Goal: Participate in discussion: Engage in conversation with other users on a specific topic

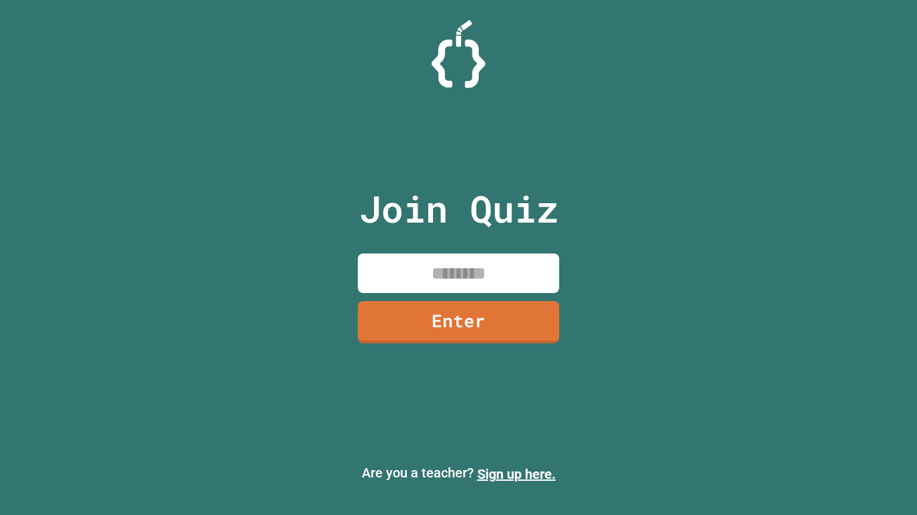
click at [528, 273] on input at bounding box center [458, 274] width 201 height 40
type input "********"
click at [503, 318] on link "Enter" at bounding box center [458, 321] width 199 height 44
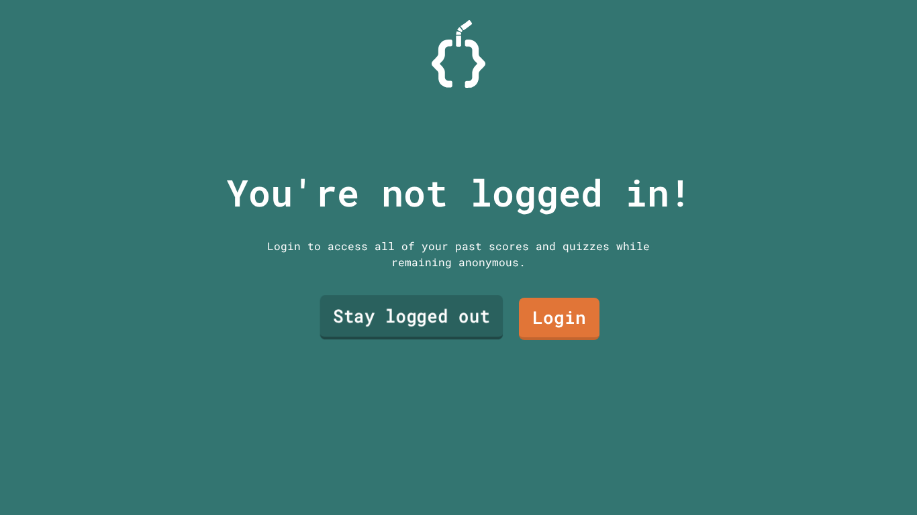
click at [421, 317] on link "Stay logged out" at bounding box center [411, 317] width 183 height 44
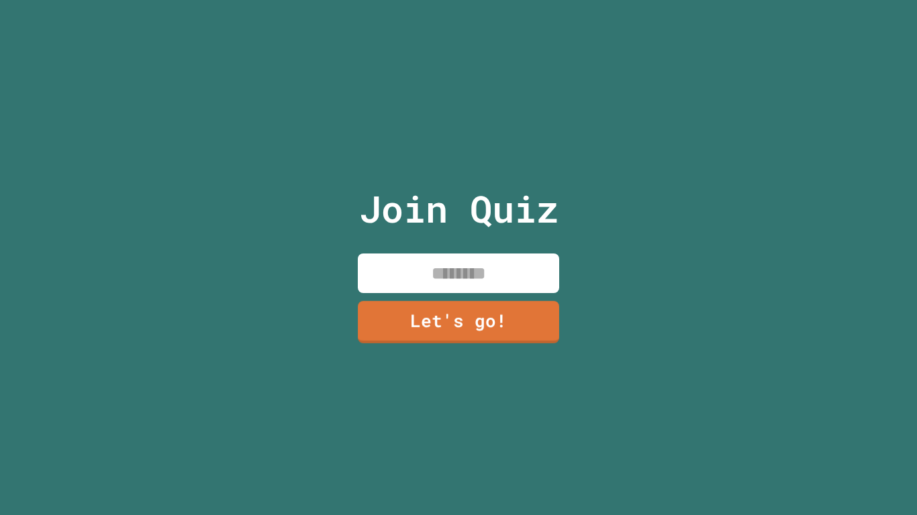
click at [445, 276] on input at bounding box center [458, 274] width 201 height 40
type input "******"
click at [421, 325] on link "Let's go!" at bounding box center [458, 321] width 199 height 44
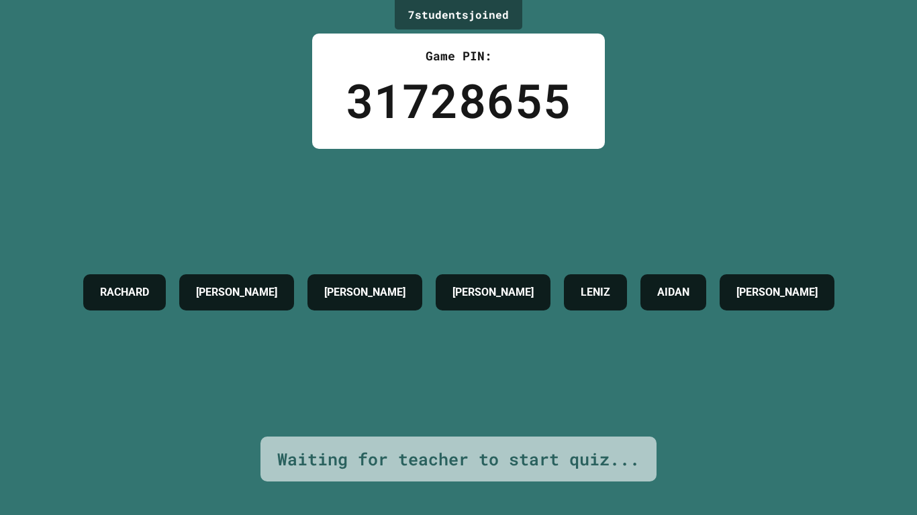
click at [614, 413] on div "[PERSON_NAME] [PERSON_NAME] [PERSON_NAME]" at bounding box center [458, 293] width 764 height 288
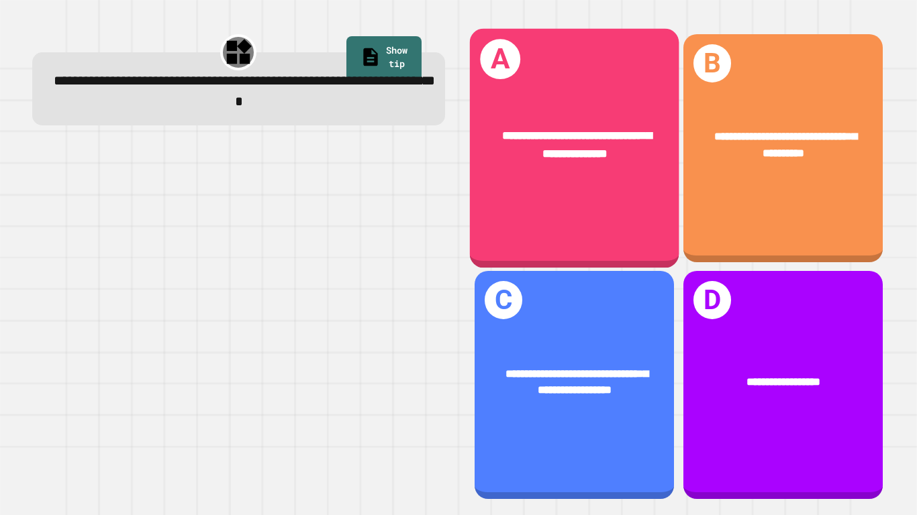
click at [504, 151] on div "**********" at bounding box center [574, 144] width 162 height 35
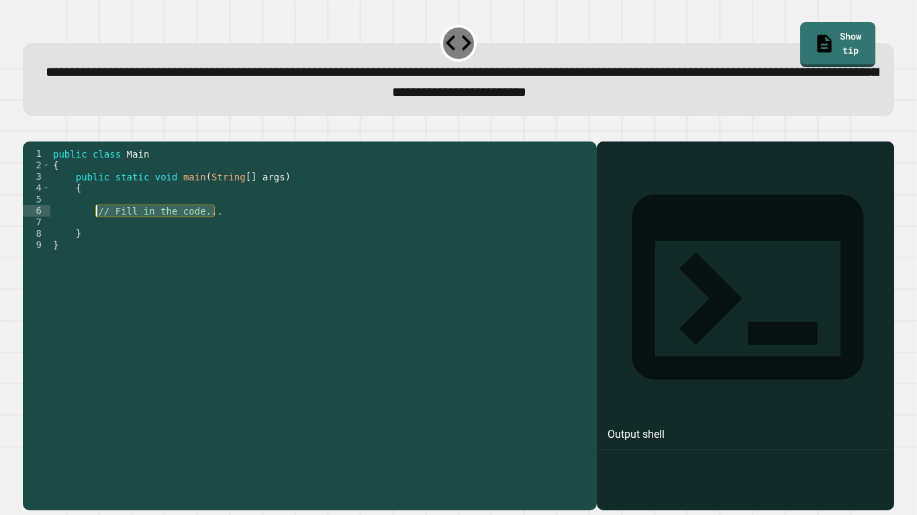
drag, startPoint x: 121, startPoint y: 232, endPoint x: 94, endPoint y: 231, distance: 27.5
click at [94, 231] on div "public class Main { public static void main ( String [ ] args ) { // Fill in th…" at bounding box center [319, 319] width 539 height 342
type textarea "*"
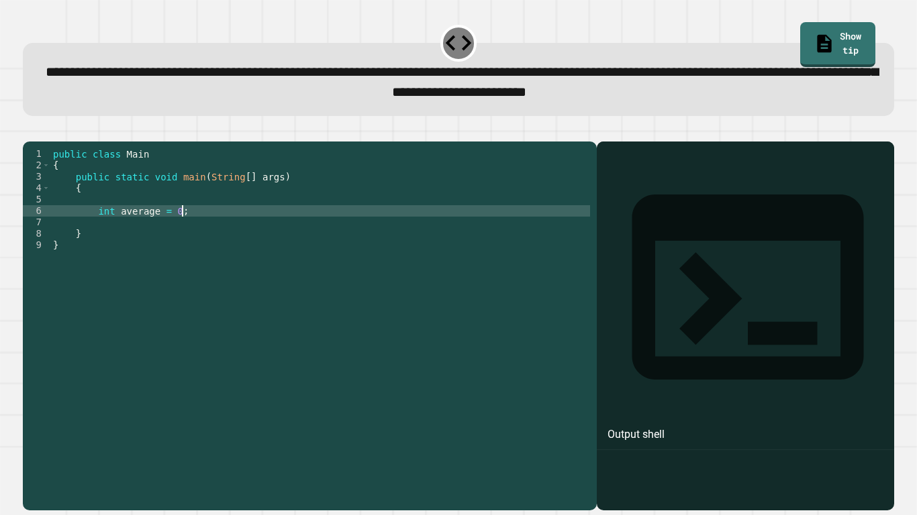
scroll to position [0, 15]
click at [177, 230] on div "public class Main { public static void main ( String [ ] args ) { int average =…" at bounding box center [319, 319] width 539 height 342
type textarea "**********"
click at [195, 233] on div "public class Main { public static void main ( String [ ] args ) { int average =…" at bounding box center [319, 319] width 539 height 342
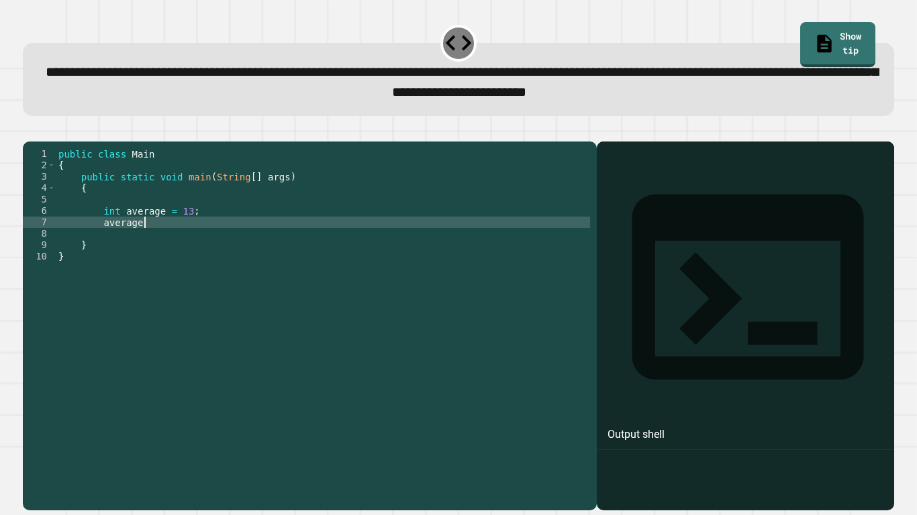
scroll to position [0, 10]
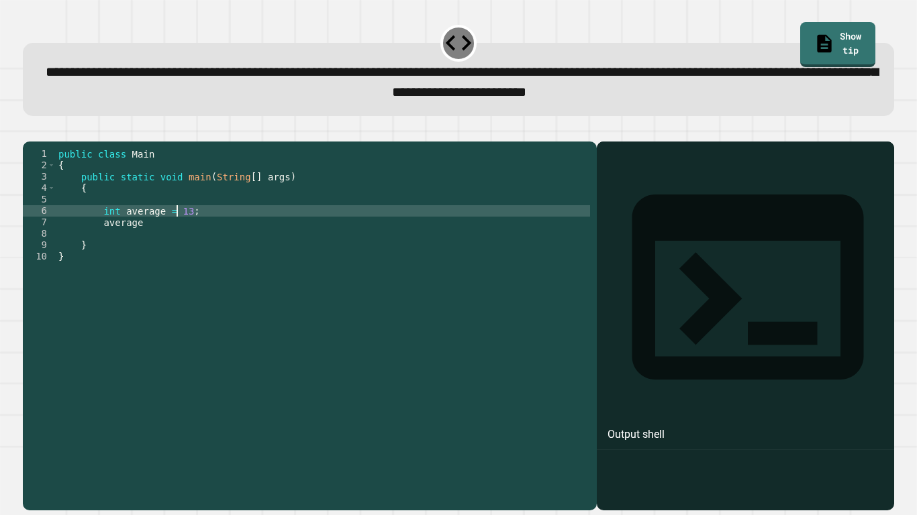
click at [176, 230] on div "public class Main { public static void main ( String [ ] args ) { int average =…" at bounding box center [323, 319] width 534 height 342
click at [218, 231] on div "public class Main { public static void main ( String [ ] args ) { int average =…" at bounding box center [323, 319] width 534 height 342
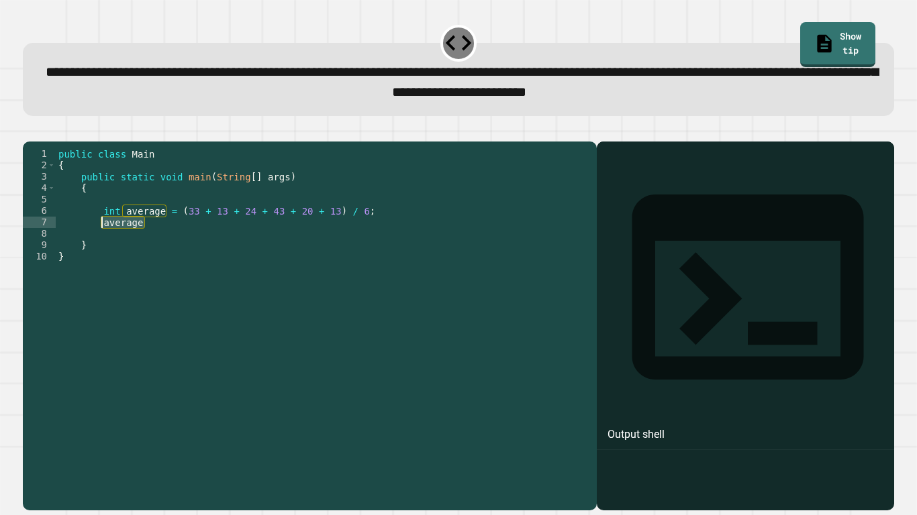
drag, startPoint x: 148, startPoint y: 241, endPoint x: 102, endPoint y: 242, distance: 46.3
click at [102, 242] on div "public class Main { public static void main ( String [ ] args ) { int average =…" at bounding box center [323, 319] width 534 height 342
type textarea "*******"
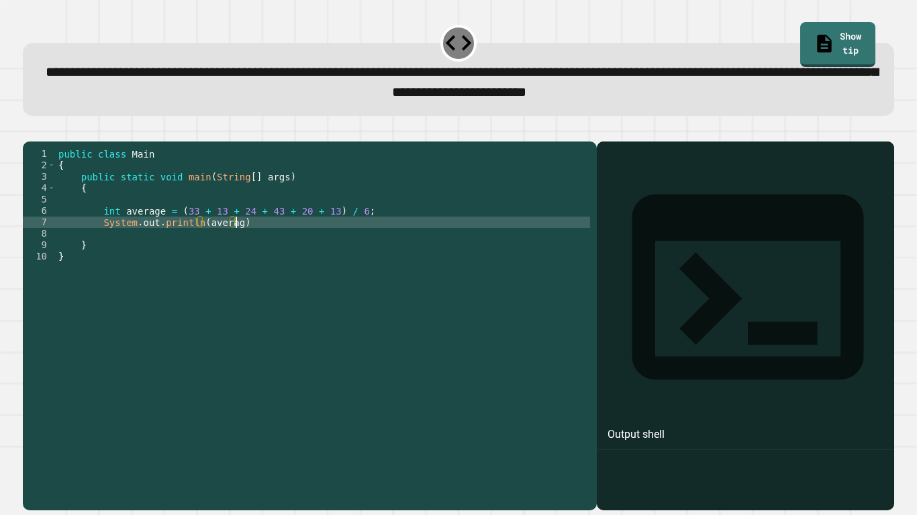
scroll to position [0, 22]
type textarea "**********"
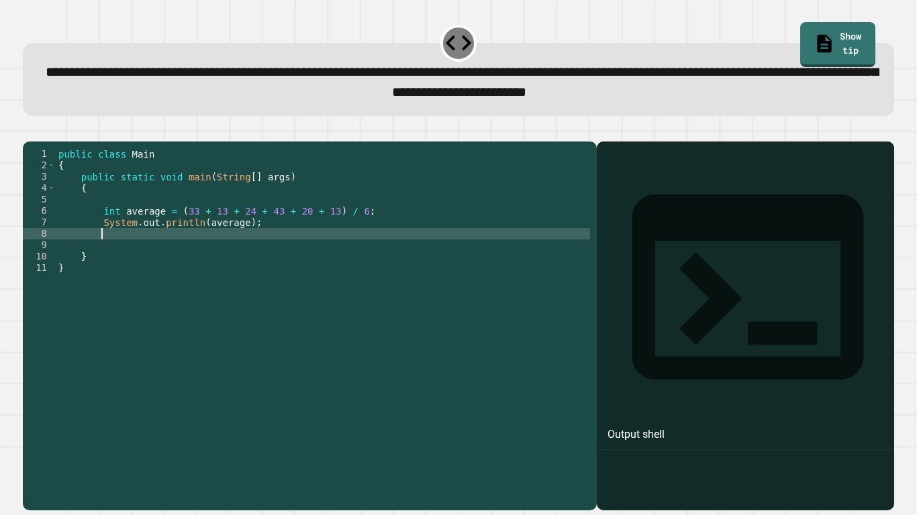
scroll to position [0, 5]
type textarea "*"
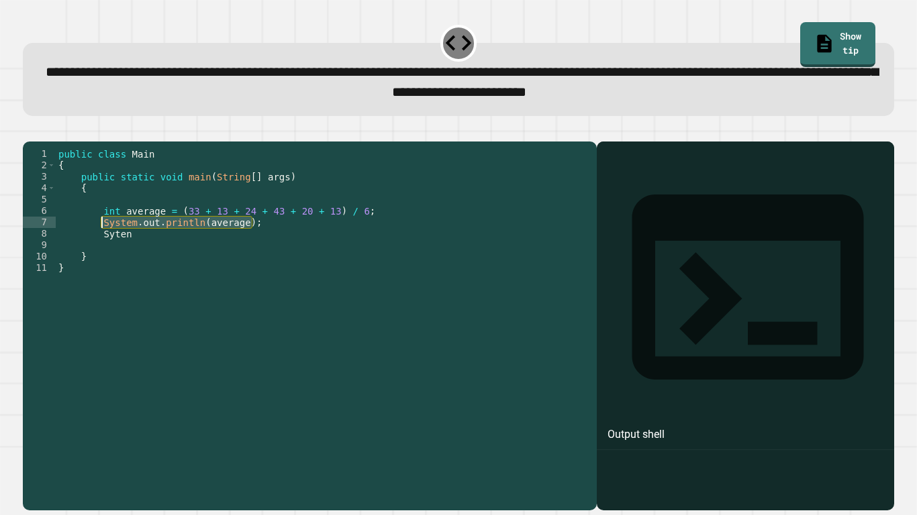
drag, startPoint x: 253, startPoint y: 242, endPoint x: 101, endPoint y: 244, distance: 151.7
click at [101, 244] on div "public class Main { public static void main ( String [ ] args ) { int average =…" at bounding box center [323, 319] width 534 height 342
drag, startPoint x: 131, startPoint y: 254, endPoint x: 101, endPoint y: 252, distance: 29.6
click at [101, 252] on div "public class Main { public static void main ( String [ ] args ) { int average =…" at bounding box center [323, 319] width 534 height 342
paste textarea "**********"
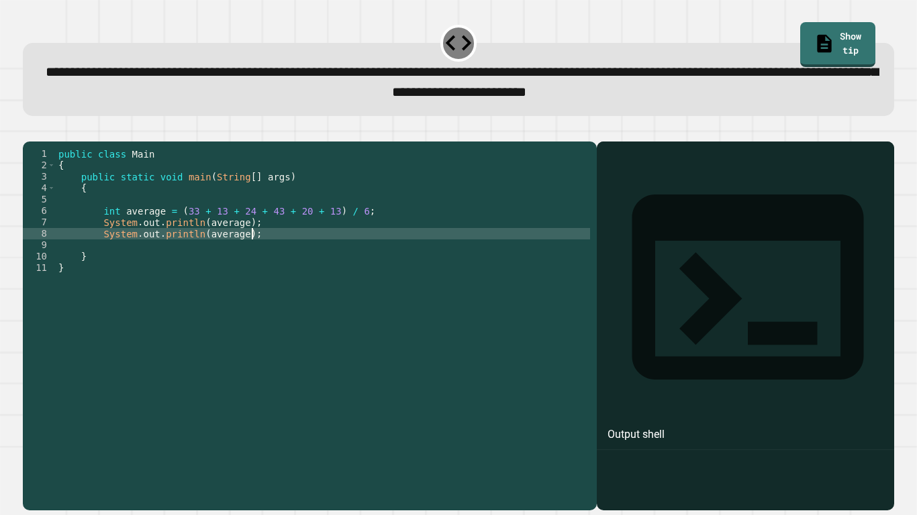
click at [327, 231] on div "public class Main { public static void main ( String [ ] args ) { int average =…" at bounding box center [323, 319] width 534 height 342
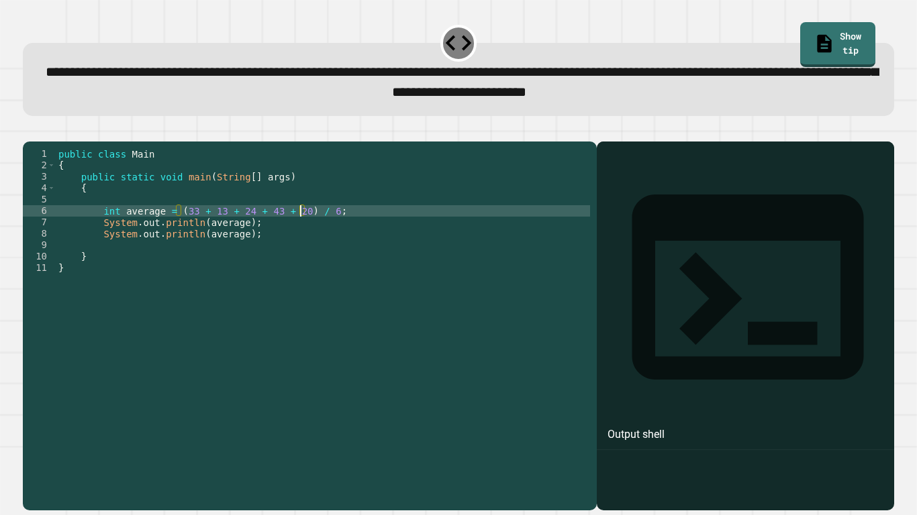
click at [326, 232] on div "public class Main { public static void main ( String [ ] args ) { int average =…" at bounding box center [323, 319] width 534 height 342
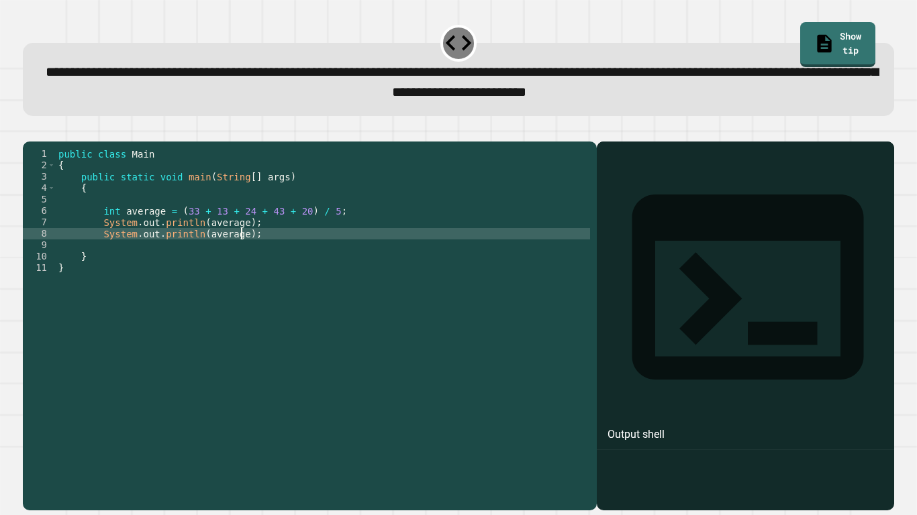
click at [240, 255] on div "public class Main { public static void main ( String [ ] args ) { int average =…" at bounding box center [323, 319] width 534 height 342
click at [201, 254] on div "public class Main { public static void main ( String [ ] args ) { int average =…" at bounding box center [323, 319] width 534 height 342
type textarea "**********"
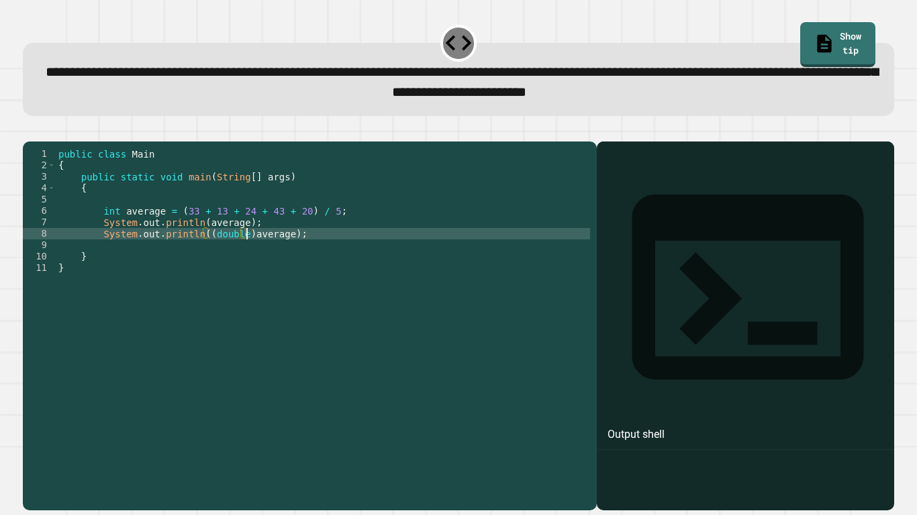
scroll to position [0, 25]
click at [306, 255] on div "public class Main { public static void main ( String [ ] args ) { int average =…" at bounding box center [323, 319] width 534 height 342
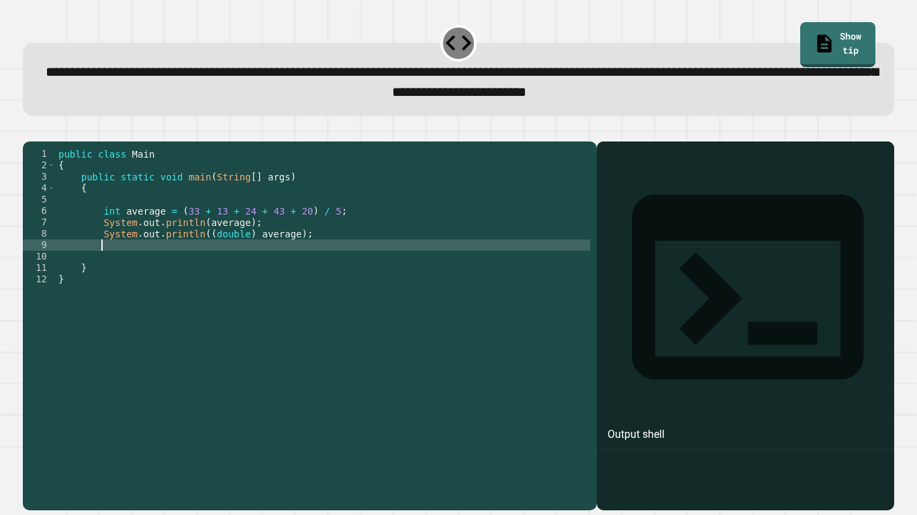
paste textarea "**********"
click at [204, 267] on div "public class Main { public static void main ( String [ ] args ) { int average =…" at bounding box center [323, 319] width 534 height 342
click at [223, 265] on div "public class Main { public static void main ( String [ ] args ) { int average =…" at bounding box center [323, 319] width 534 height 342
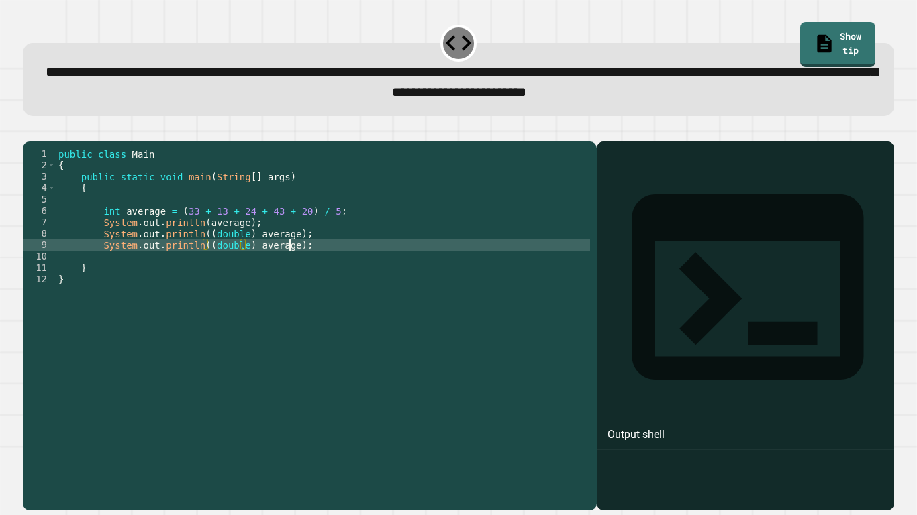
click at [289, 263] on div "public class Main { public static void main ( String [ ] args ) { int average =…" at bounding box center [323, 319] width 534 height 342
click at [251, 268] on div "public class Main { public static void main ( String [ ] args ) { int average =…" at bounding box center [323, 319] width 534 height 342
click at [299, 264] on div "public class Main { public static void main ( String [ ] args ) { int average =…" at bounding box center [323, 319] width 534 height 342
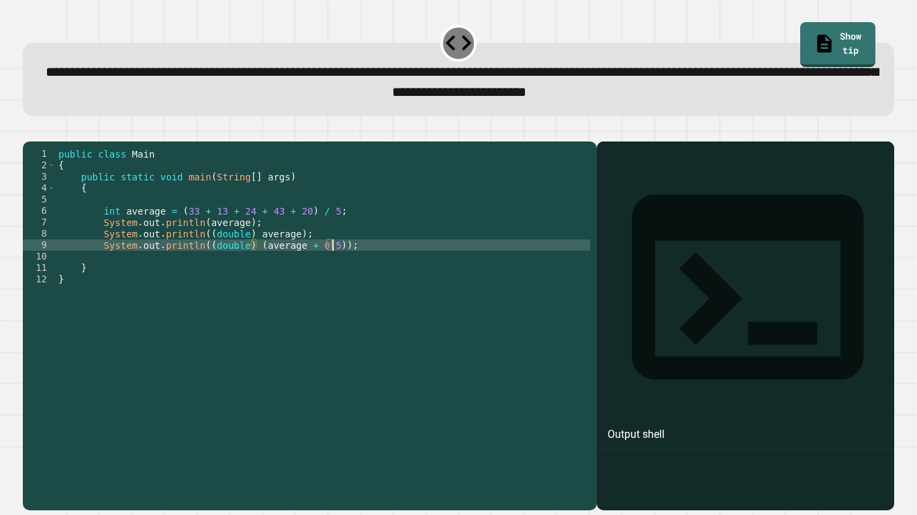
scroll to position [0, 35]
click at [30, 131] on icon "button" at bounding box center [30, 131] width 0 height 0
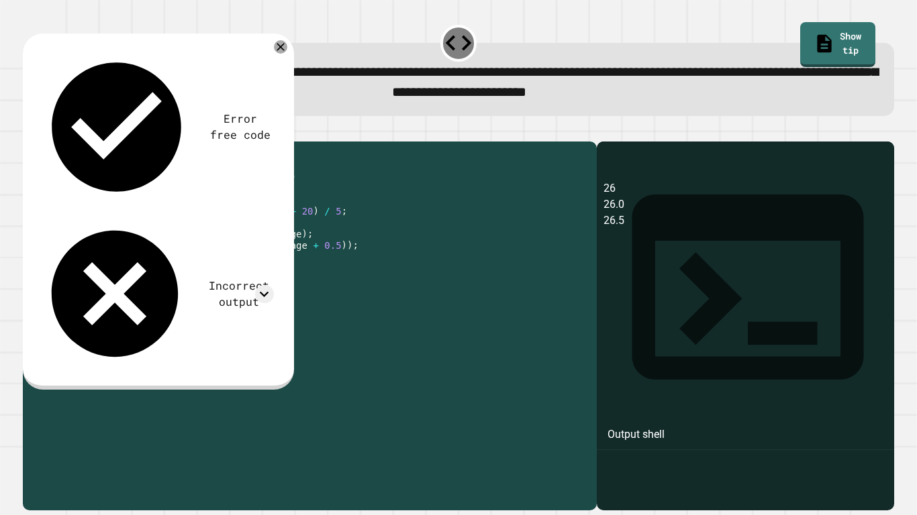
drag, startPoint x: 240, startPoint y: 266, endPoint x: 210, endPoint y: 267, distance: 29.5
click at [210, 267] on div "public class Main { public static void main ( String [ ] args ) { int average =…" at bounding box center [323, 319] width 534 height 342
click at [210, 267] on div "public class Main { public static void main ( String [ ] args ) { int average =…" at bounding box center [323, 307] width 534 height 319
click at [246, 267] on div "public class Main { public static void main ( String [ ] args ) { int average =…" at bounding box center [323, 319] width 534 height 342
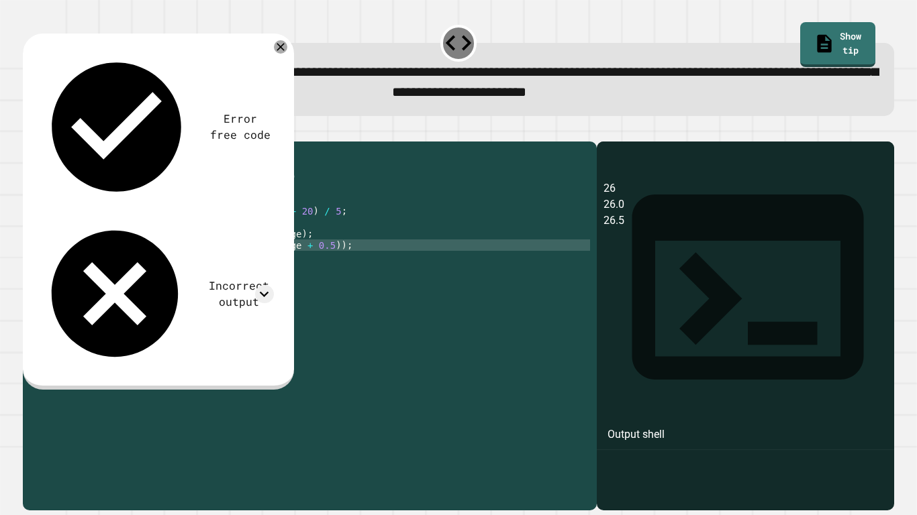
click at [210, 266] on div "public class Main { public static void main ( String [ ] args ) { int average =…" at bounding box center [323, 319] width 534 height 342
click at [30, 131] on icon "button" at bounding box center [30, 131] width 0 height 0
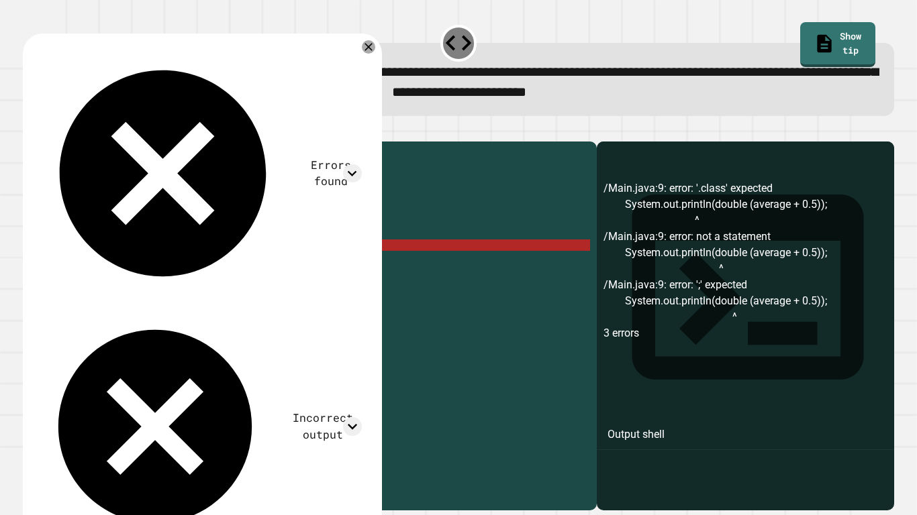
click at [203, 267] on div "public class Main { public static void main ( String [ ] args ) { int average =…" at bounding box center [323, 319] width 534 height 342
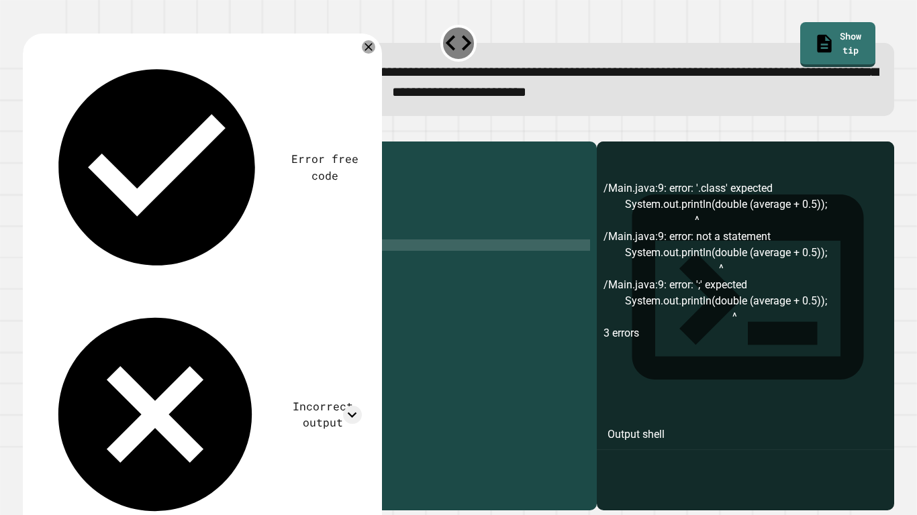
scroll to position [0, 19]
click at [242, 265] on div "public class Main { public static void main ( String [ ] args ) { int average =…" at bounding box center [323, 319] width 534 height 342
click at [256, 265] on div "public class Main { public static void main ( String [ ] args ) { int average =…" at bounding box center [323, 319] width 534 height 342
click at [329, 264] on div "public class Main { public static void main ( String [ ] args ) { int average =…" at bounding box center [323, 319] width 534 height 342
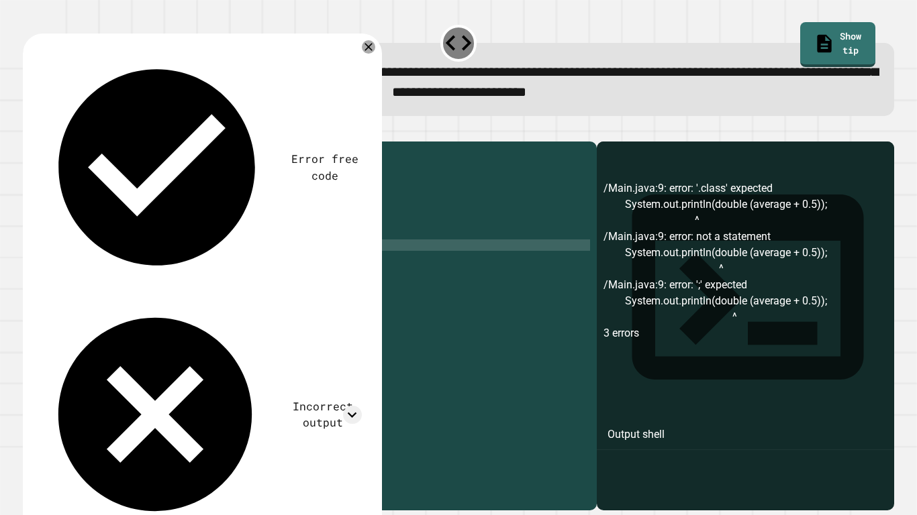
click at [30, 131] on icon "button" at bounding box center [30, 131] width 0 height 0
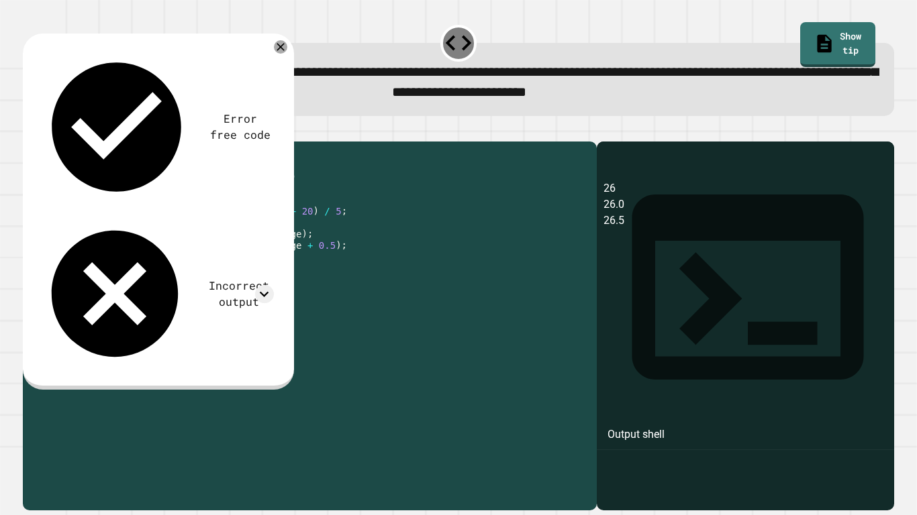
drag, startPoint x: 251, startPoint y: 266, endPoint x: 205, endPoint y: 264, distance: 46.3
click at [205, 264] on div "public class Main { public static void main ( String [ ] args ) { int average =…" at bounding box center [323, 319] width 534 height 342
click at [328, 264] on div "public class Main { public static void main ( String [ ] args ) { int average =…" at bounding box center [323, 319] width 534 height 342
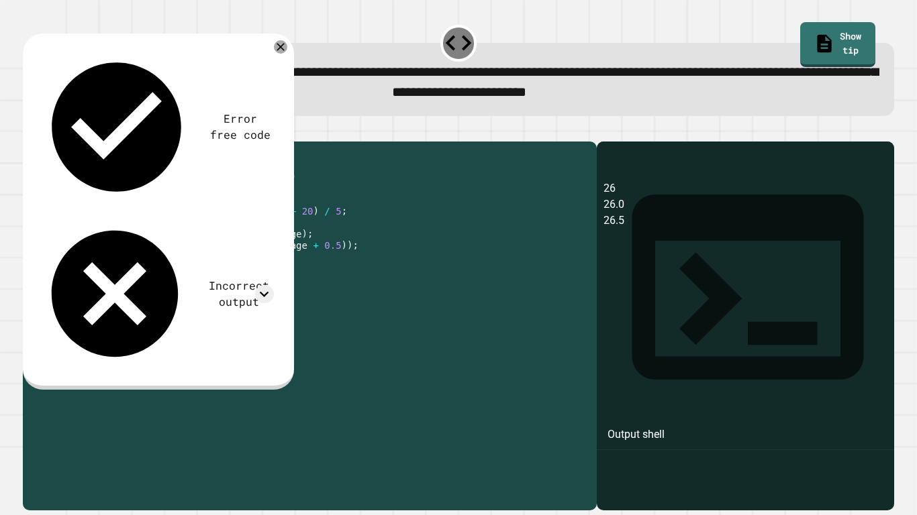
drag, startPoint x: 240, startPoint y: 264, endPoint x: 209, endPoint y: 264, distance: 30.2
click at [209, 264] on div "public class Main { public static void main ( String [ ] args ) { int average =…" at bounding box center [323, 319] width 534 height 342
click at [30, 131] on icon "button" at bounding box center [30, 131] width 0 height 0
click at [278, 51] on icon at bounding box center [280, 46] width 9 height 9
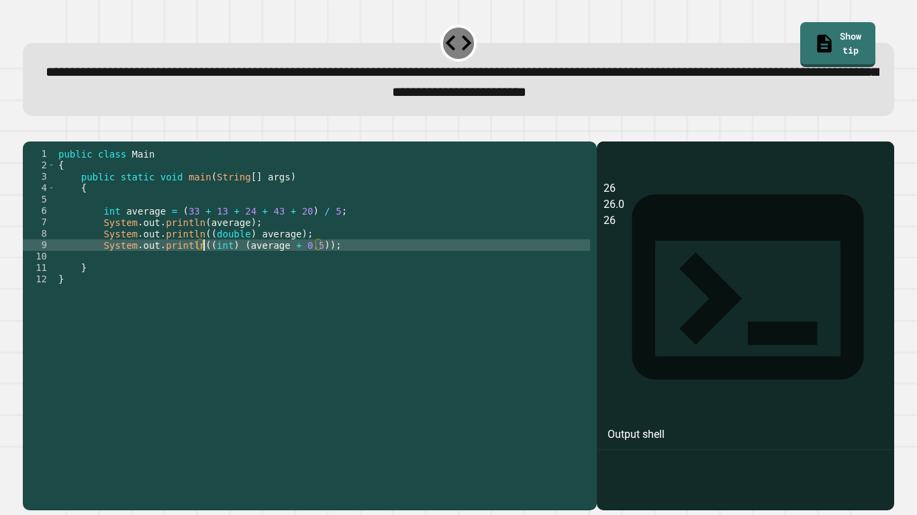
click at [205, 264] on div "public class Main { public static void main ( String [ ] args ) { int average =…" at bounding box center [323, 319] width 534 height 342
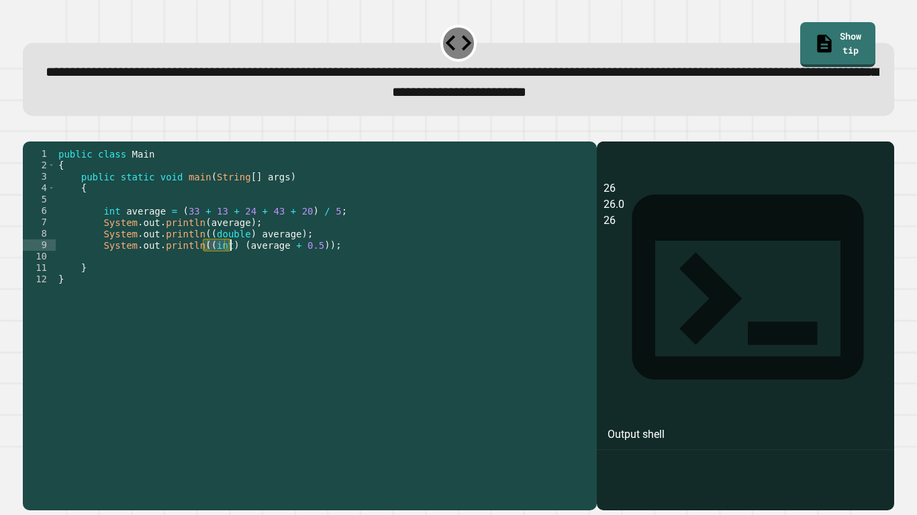
drag, startPoint x: 205, startPoint y: 264, endPoint x: 229, endPoint y: 268, distance: 24.0
click at [229, 268] on div "public class Main { public static void main ( String [ ] args ) { int average =…" at bounding box center [323, 319] width 534 height 342
click at [229, 268] on div "public class Main { public static void main ( String [ ] args ) { int average =…" at bounding box center [323, 307] width 534 height 319
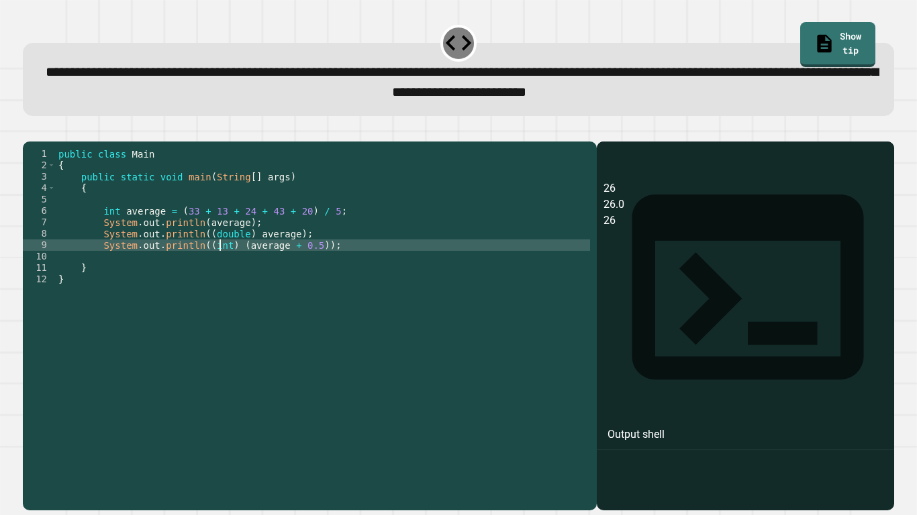
click at [222, 264] on div "public class Main { public static void main ( String [ ] args ) { int average =…" at bounding box center [323, 319] width 534 height 342
click at [847, 38] on link "Show tip" at bounding box center [837, 44] width 76 height 46
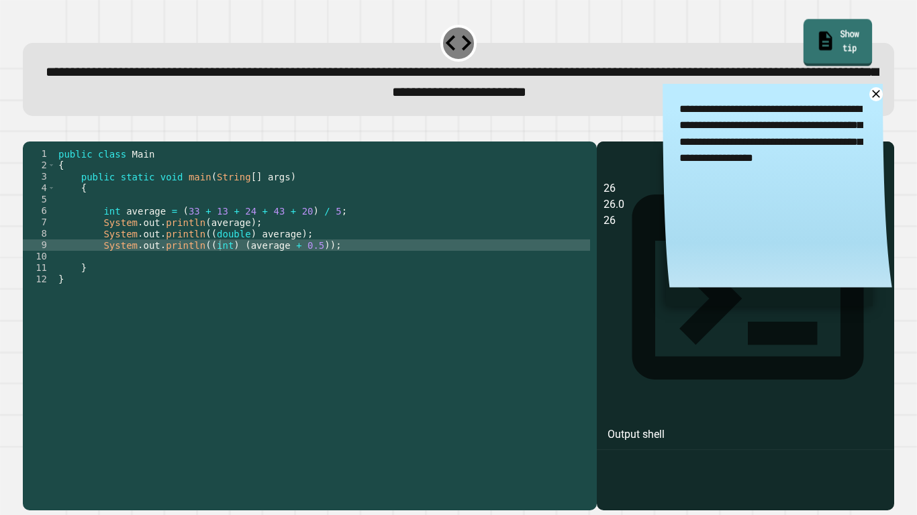
click at [839, 49] on link "Show tip" at bounding box center [837, 42] width 68 height 47
click at [877, 101] on icon at bounding box center [875, 94] width 17 height 17
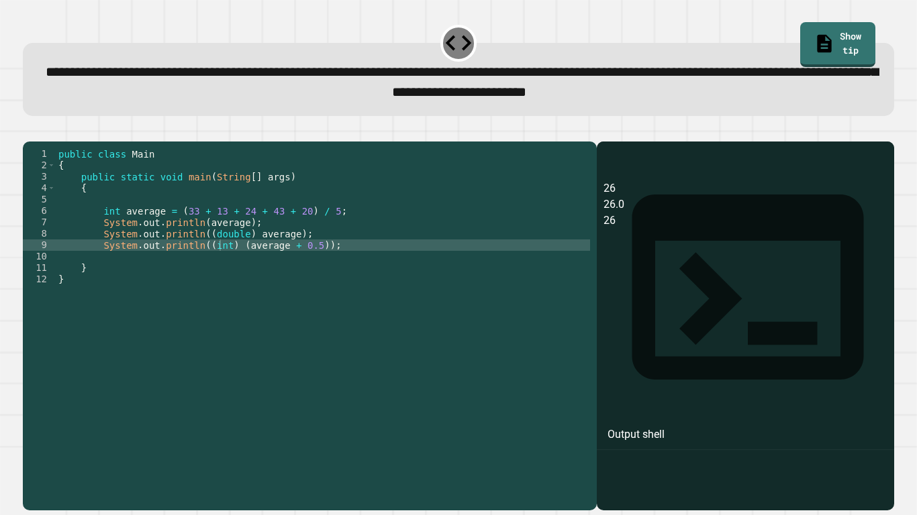
click at [232, 266] on div "public class Main { public static void main ( String [ ] args ) { int average =…" at bounding box center [323, 319] width 534 height 342
click at [225, 262] on div "public class Main { public static void main ( String [ ] args ) { int average =…" at bounding box center [323, 319] width 534 height 342
click at [255, 267] on div "public class Main { public static void main ( String [ ] args ) { int average =…" at bounding box center [323, 319] width 534 height 342
click at [252, 266] on div "public class Main { public static void main ( String [ ] args ) { int average =…" at bounding box center [323, 319] width 534 height 342
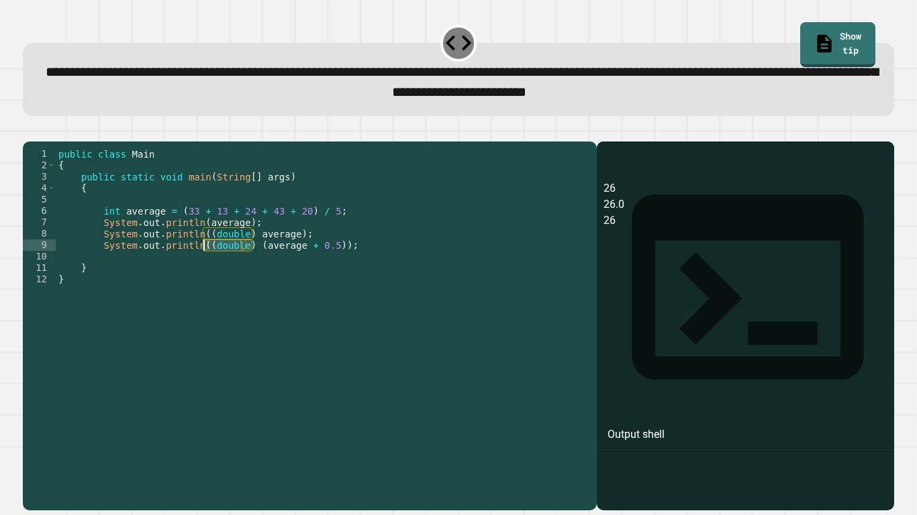
drag, startPoint x: 252, startPoint y: 268, endPoint x: 204, endPoint y: 265, distance: 47.7
click at [204, 265] on div "public class Main { public static void main ( String [ ] args ) { int average =…" at bounding box center [323, 319] width 534 height 342
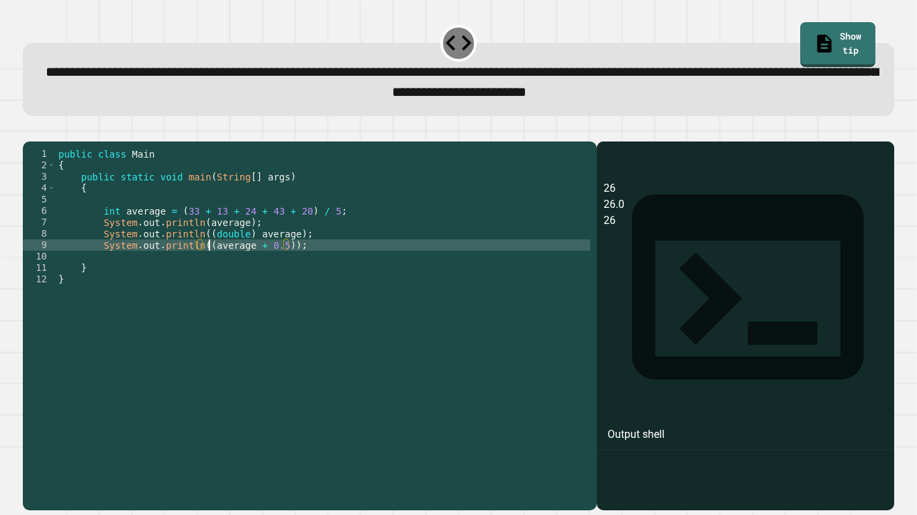
click at [210, 266] on div "public class Main { public static void main ( String [ ] args ) { int average =…" at bounding box center [323, 319] width 534 height 342
click at [279, 266] on div "public class Main { public static void main ( String [ ] args ) { int average =…" at bounding box center [323, 319] width 534 height 342
click at [203, 266] on div "public class Main { public static void main ( String [ ] args ) { int average =…" at bounding box center [323, 319] width 534 height 342
click at [248, 265] on div "public class Main { public static void main ( String [ ] args ) { int average =…" at bounding box center [323, 319] width 534 height 342
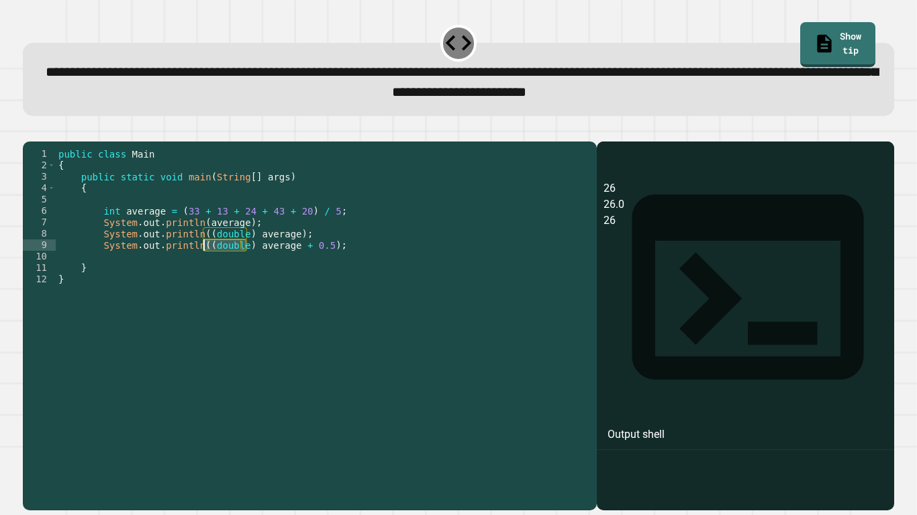
drag, startPoint x: 248, startPoint y: 265, endPoint x: 204, endPoint y: 262, distance: 44.4
click at [204, 262] on div "public class Main { public static void main ( String [ ] args ) { int average =…" at bounding box center [323, 319] width 534 height 342
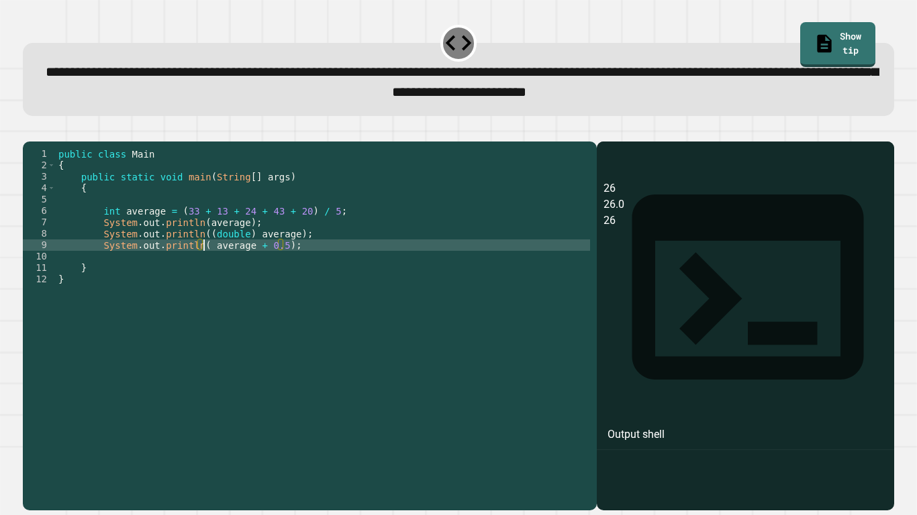
click at [211, 270] on div "public class Main { public static void main ( String [ ] args ) { int average =…" at bounding box center [323, 319] width 534 height 342
click at [289, 266] on div "public class Main { public static void main ( String [ ] args ) { int average =…" at bounding box center [323, 319] width 534 height 342
click at [207, 266] on div "public class Main { public static void main ( String [ ] args ) { int average =…" at bounding box center [323, 319] width 534 height 342
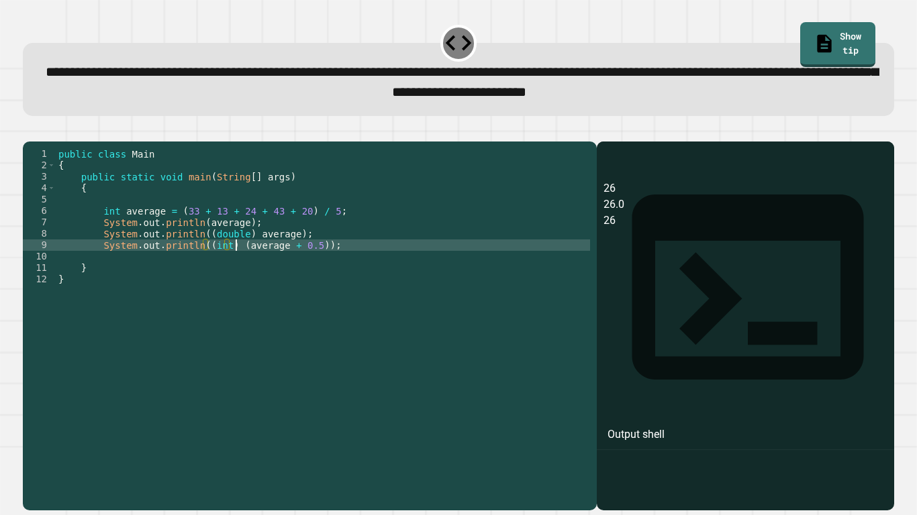
scroll to position [0, 23]
click at [30, 131] on icon "button" at bounding box center [30, 131] width 0 height 0
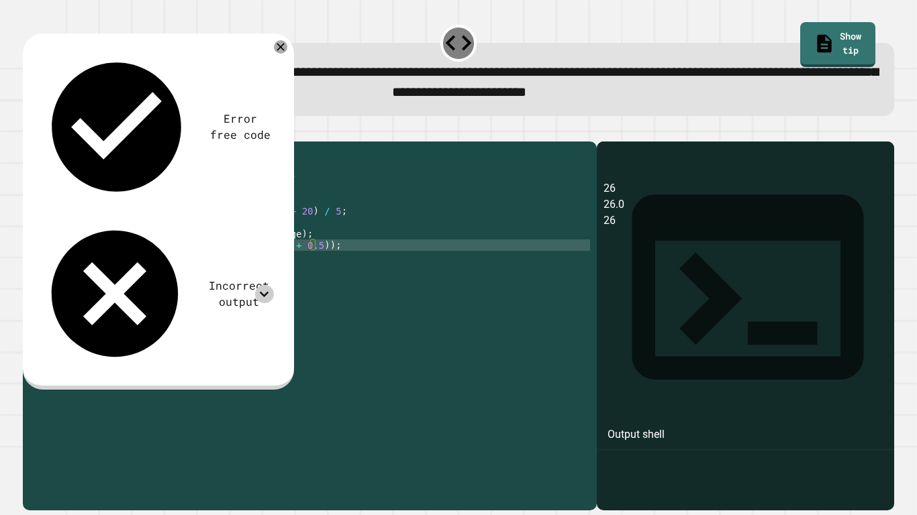
click at [266, 285] on icon at bounding box center [264, 294] width 18 height 18
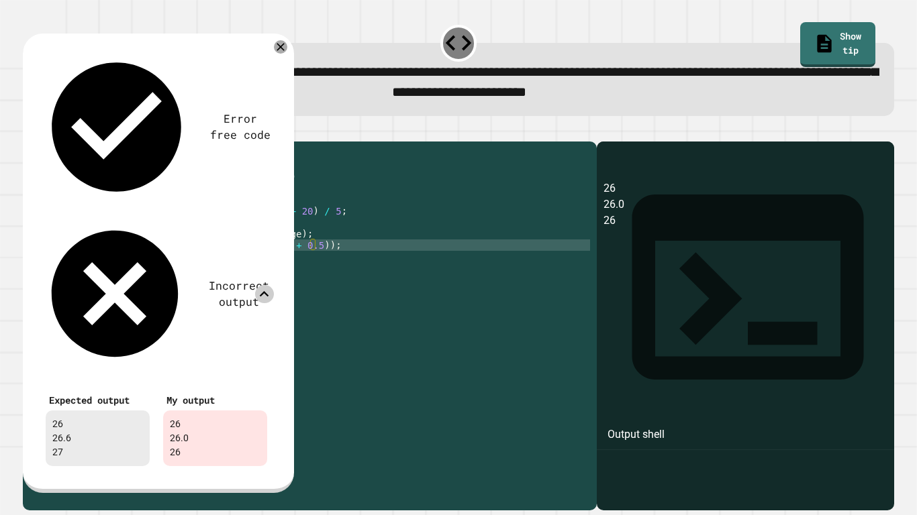
click at [208, 267] on div "public class Main { public static void main ( String [ ] args ) { int average =…" at bounding box center [323, 319] width 534 height 342
click at [226, 267] on div "public class Main { public static void main ( String [ ] args ) { int average =…" at bounding box center [323, 319] width 534 height 342
click at [282, 50] on icon at bounding box center [280, 47] width 8 height 8
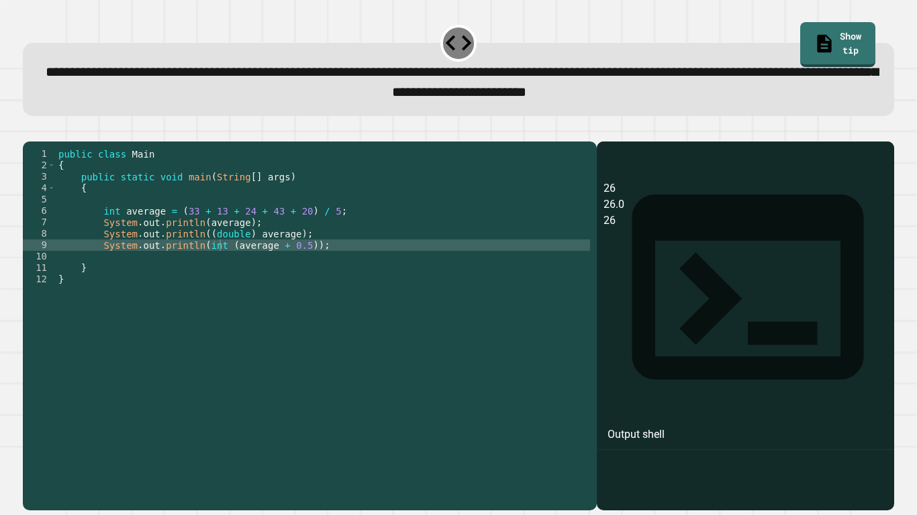
click at [42, 142] on icon "button" at bounding box center [38, 138] width 7 height 9
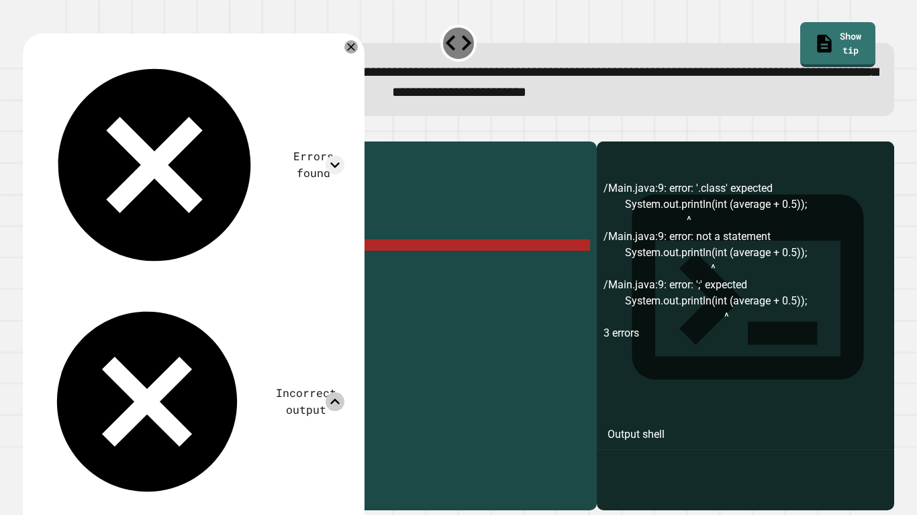
click at [344, 393] on icon at bounding box center [334, 402] width 18 height 18
click at [359, 52] on icon at bounding box center [351, 47] width 16 height 16
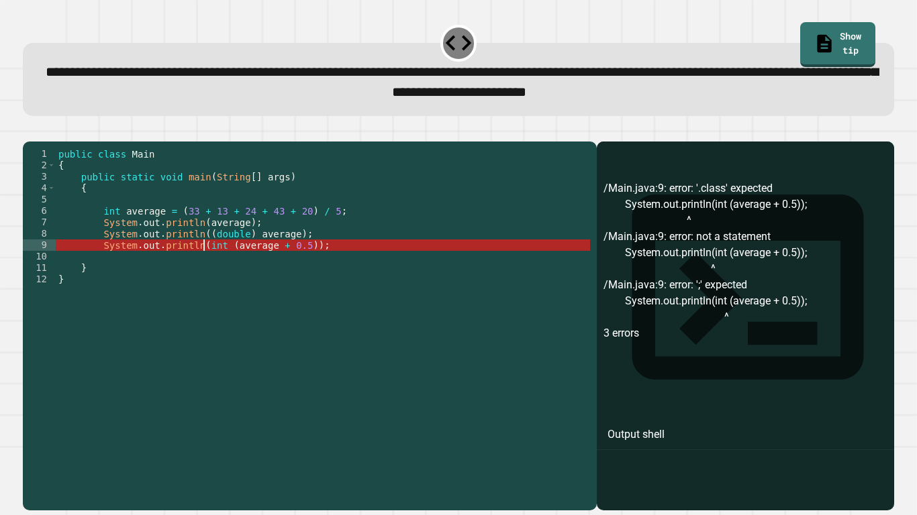
click at [203, 264] on div "public class Main { public static void main ( String [ ] args ) { int average =…" at bounding box center [323, 319] width 534 height 342
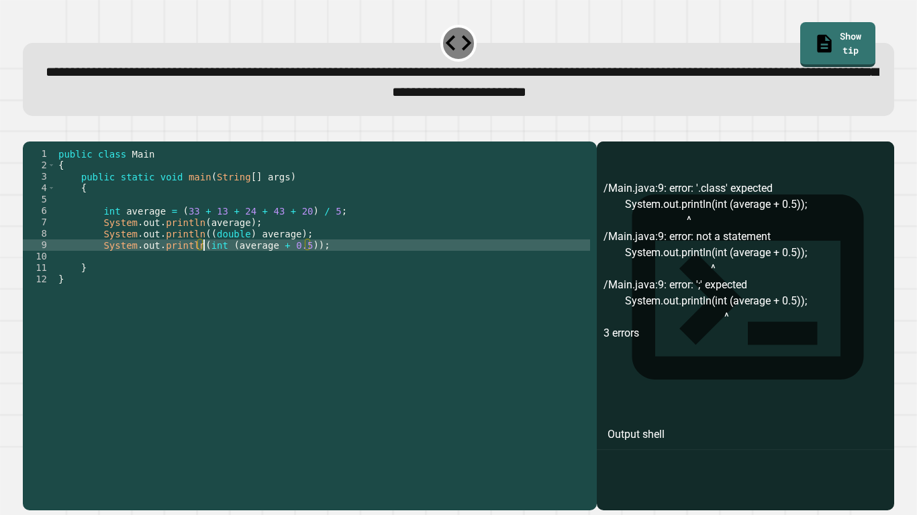
click at [223, 265] on div "public class Main { public static void main ( String [ ] args ) { int average =…" at bounding box center [323, 319] width 534 height 342
click at [285, 264] on div "public class Main { public static void main ( String [ ] args ) { int average =…" at bounding box center [323, 319] width 534 height 342
click at [30, 131] on icon "button" at bounding box center [30, 131] width 0 height 0
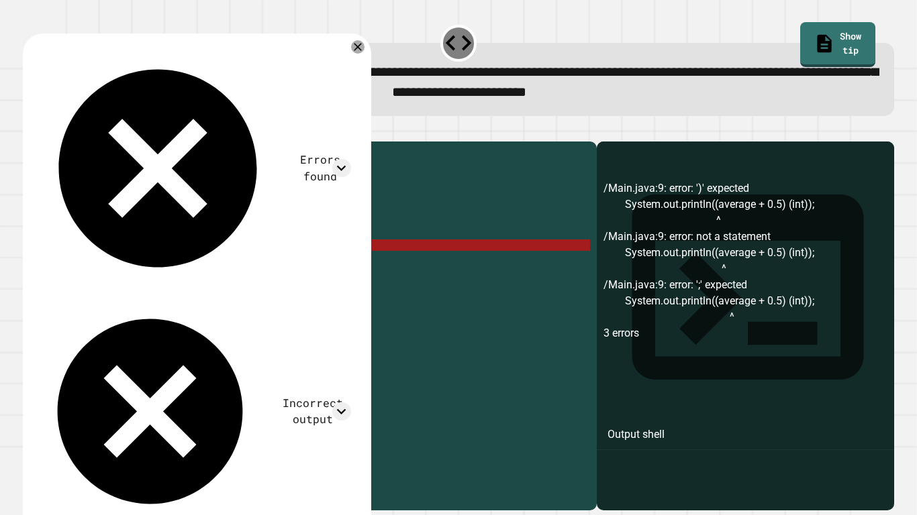
drag, startPoint x: 285, startPoint y: 266, endPoint x: 317, endPoint y: 264, distance: 32.3
click at [317, 264] on div "public class Main { public static void main ( String [ ] args ) { int average =…" at bounding box center [323, 319] width 534 height 342
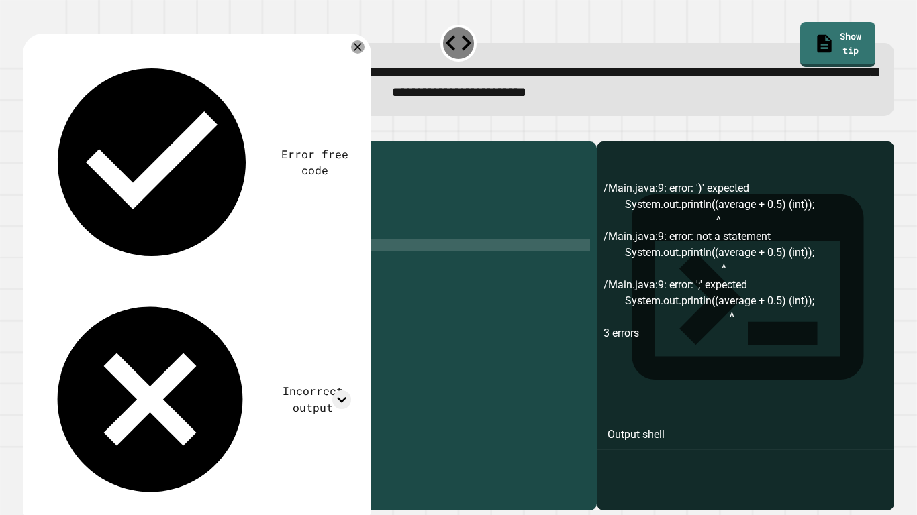
scroll to position [0, 29]
click at [205, 263] on div "public class Main { public static void main ( String [ ] args ) { int average =…" at bounding box center [323, 319] width 534 height 342
click at [116, 232] on div "public class Main { public static void main ( String [ ] args ) { int average =…" at bounding box center [323, 319] width 534 height 342
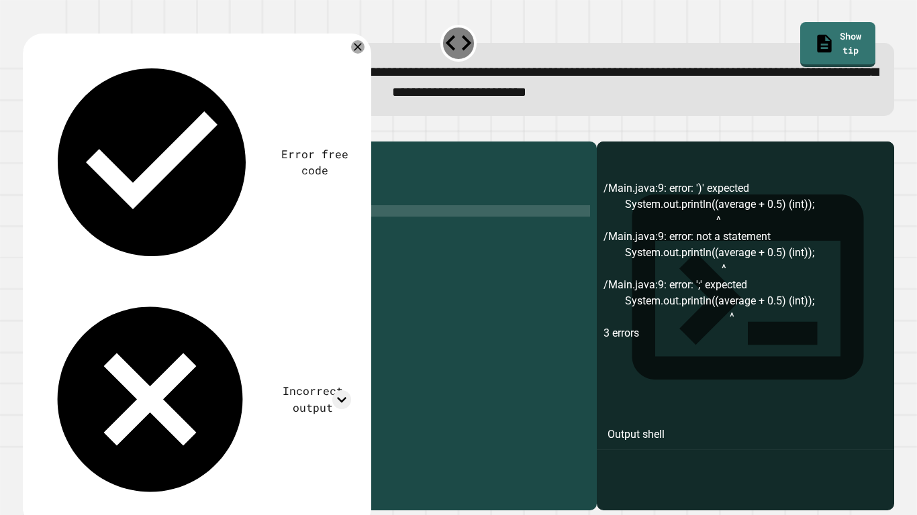
scroll to position [0, 10]
click at [204, 244] on div "public class Main { public static void main ( String [ ] args ) { double averag…" at bounding box center [323, 319] width 534 height 342
drag, startPoint x: 250, startPoint y: 256, endPoint x: 205, endPoint y: 254, distance: 45.0
click at [205, 254] on div "public class Main { public static void main ( String [ ] args ) { double averag…" at bounding box center [323, 319] width 534 height 342
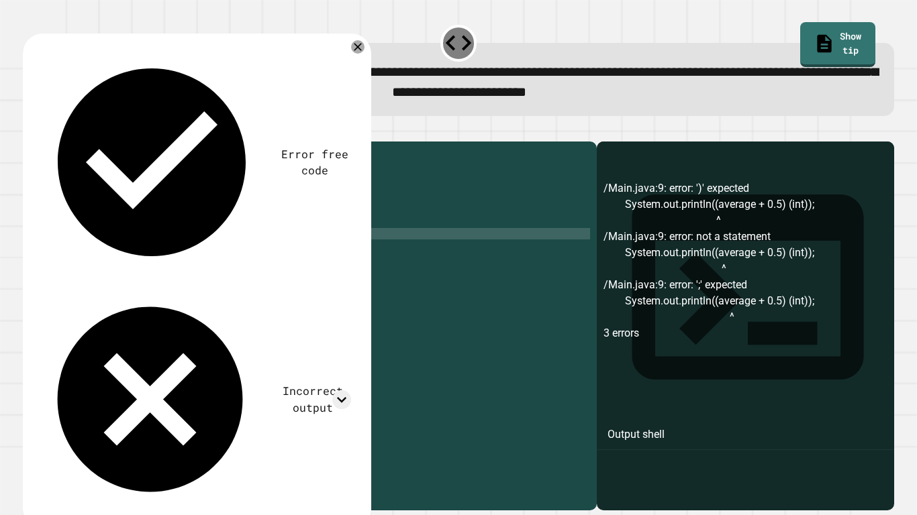
click at [30, 131] on icon "button" at bounding box center [30, 131] width 0 height 0
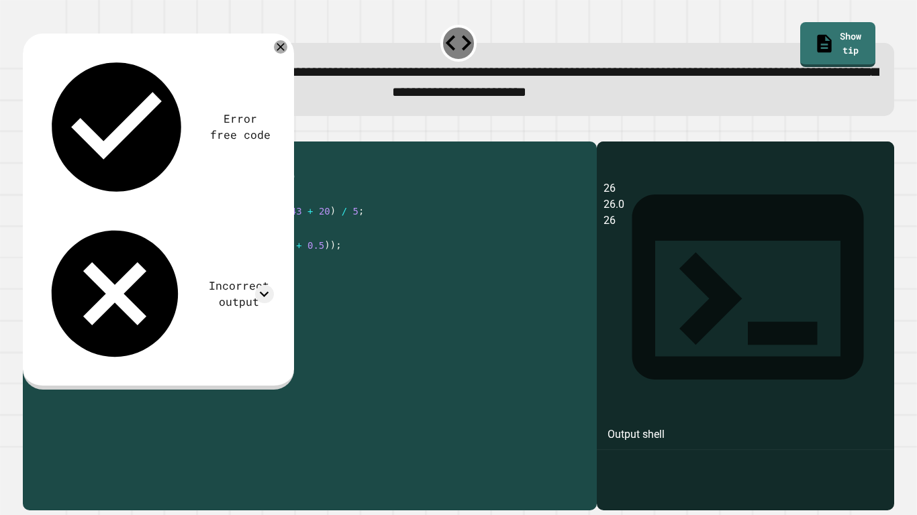
drag, startPoint x: 225, startPoint y: 267, endPoint x: 209, endPoint y: 267, distance: 15.4
click at [209, 267] on div "public class Main { public static void main ( String [ ] args ) { double averag…" at bounding box center [323, 319] width 534 height 342
click at [42, 142] on icon "button" at bounding box center [38, 138] width 7 height 9
click at [264, 291] on icon at bounding box center [264, 293] width 9 height 5
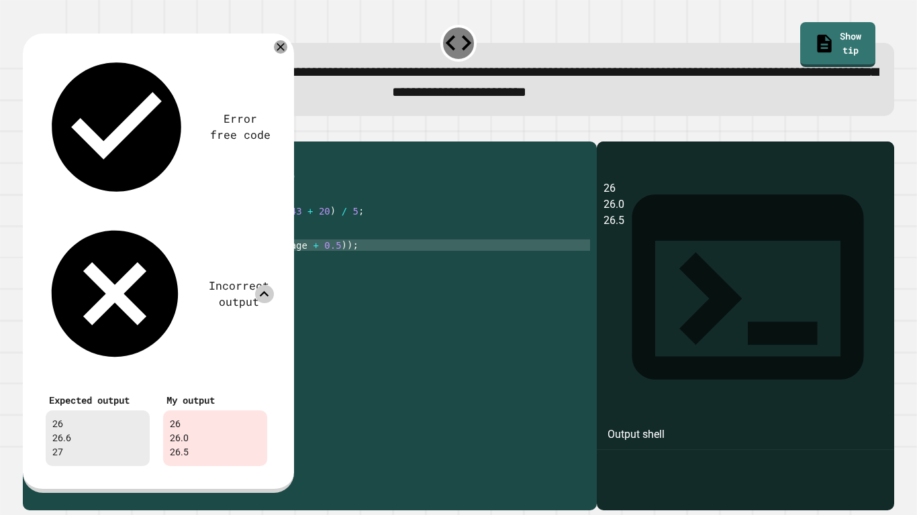
click at [264, 285] on icon at bounding box center [264, 294] width 18 height 18
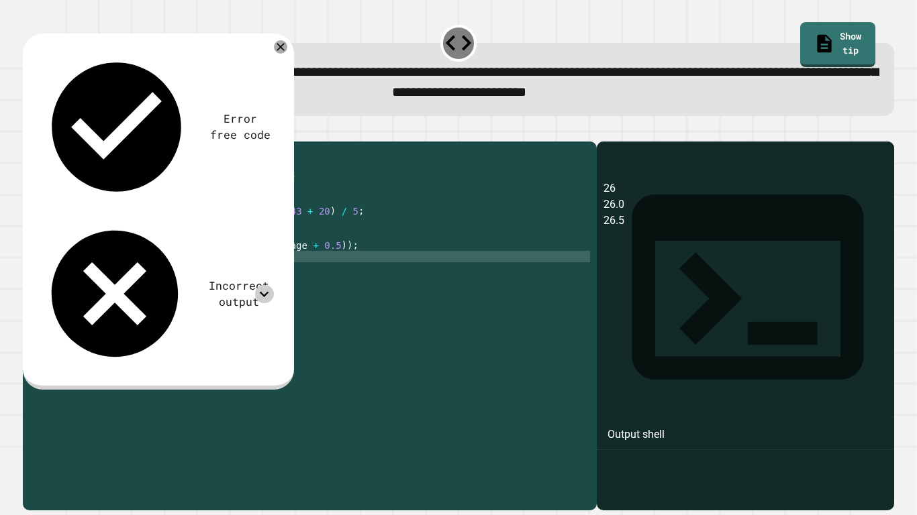
click at [247, 271] on div "public class Main { public static void main ( String [ ] args ) { double averag…" at bounding box center [323, 319] width 534 height 342
click at [247, 267] on div "public class Main { public static void main ( String [ ] args ) { double averag…" at bounding box center [323, 319] width 534 height 342
drag, startPoint x: 247, startPoint y: 267, endPoint x: 206, endPoint y: 267, distance: 40.9
click at [206, 267] on div "public class Main { public static void main ( String [ ] args ) { double averag…" at bounding box center [323, 319] width 534 height 342
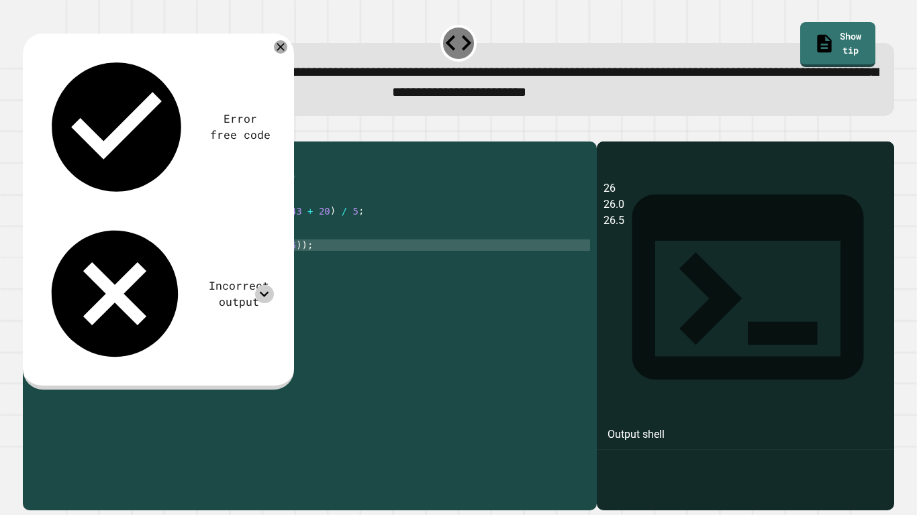
click at [207, 266] on div "public class Main { public static void main ( String [ ] args ) { double averag…" at bounding box center [323, 319] width 534 height 342
click at [240, 267] on div "public class Main { public static void main ( String [ ] args ) { double averag…" at bounding box center [323, 319] width 534 height 342
click at [309, 266] on div "public class Main { public static void main ( String [ ] args ) { double averag…" at bounding box center [323, 319] width 534 height 342
click at [30, 131] on icon "button" at bounding box center [30, 131] width 0 height 0
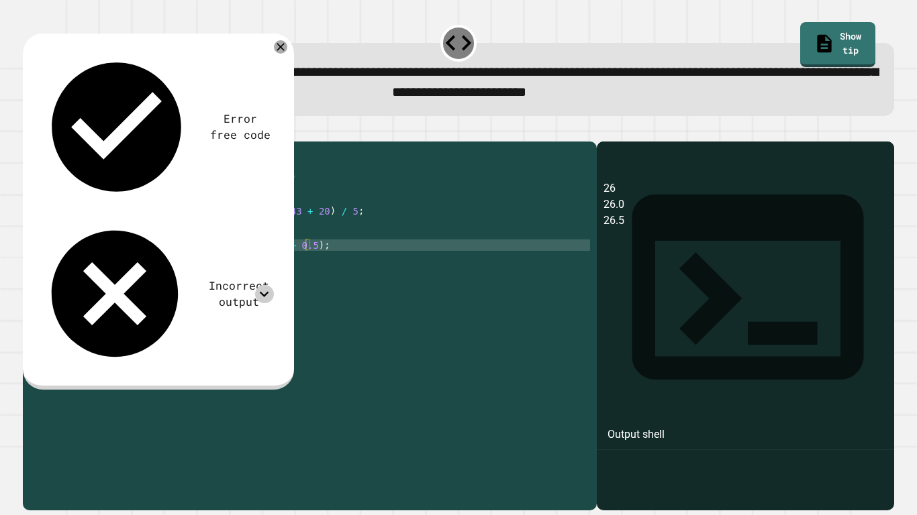
click at [265, 285] on icon at bounding box center [264, 294] width 18 height 18
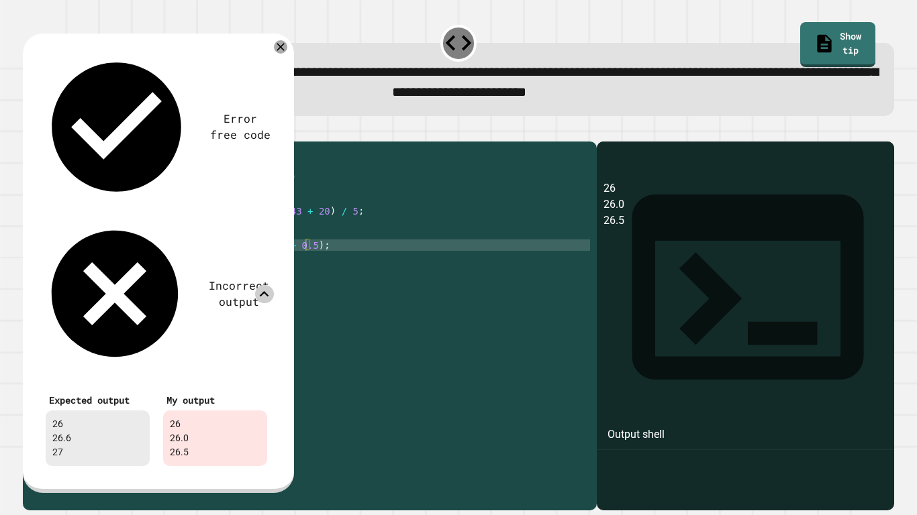
click at [265, 285] on icon at bounding box center [264, 294] width 18 height 18
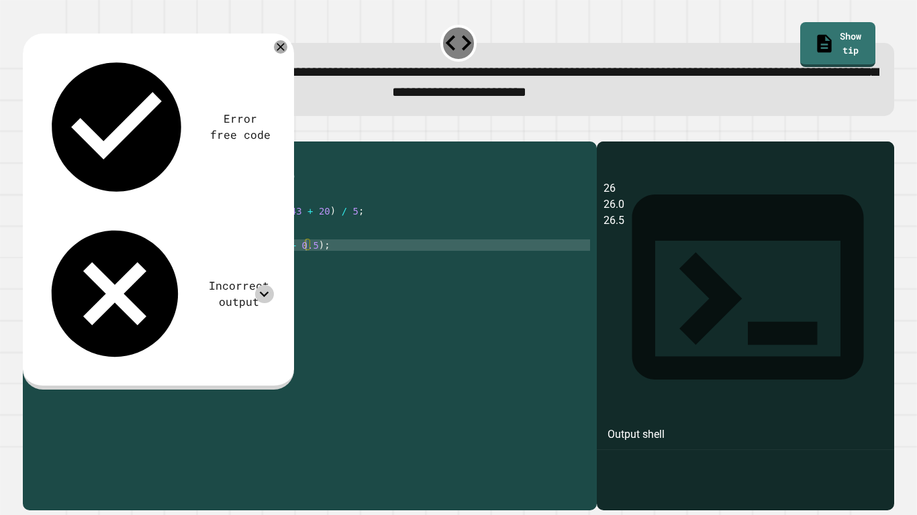
click at [209, 265] on div "public class Main { public static void main ( String [ ] args ) { double averag…" at bounding box center [323, 319] width 534 height 342
click at [851, 35] on link "Show tip" at bounding box center [837, 42] width 72 height 47
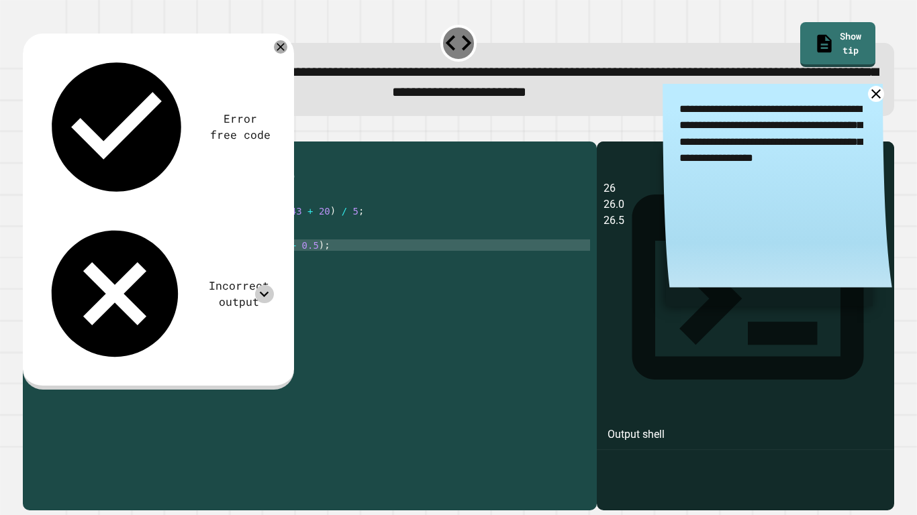
click at [874, 97] on icon at bounding box center [875, 93] width 9 height 9
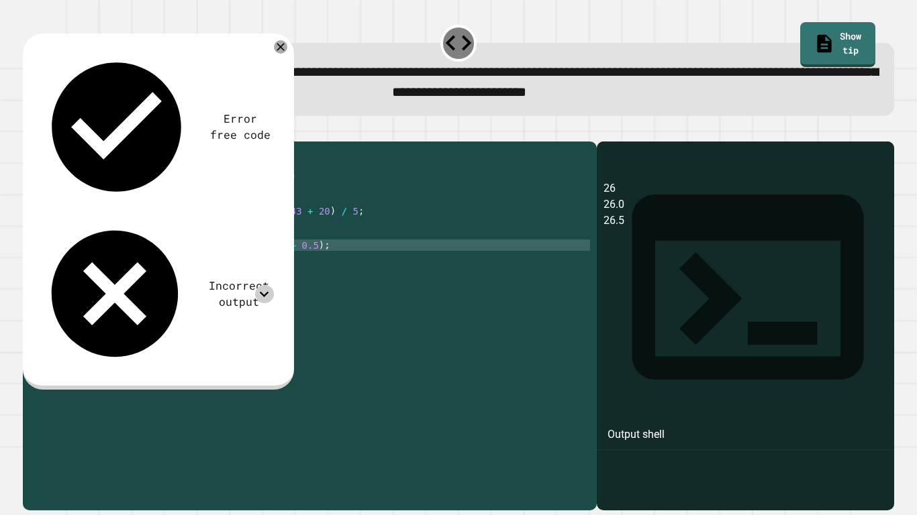
click at [238, 266] on div "public class Main { public static void main ( String [ ] args ) { double averag…" at bounding box center [323, 319] width 534 height 342
type textarea "**********"
click at [311, 264] on div "**********" at bounding box center [458, 257] width 917 height 515
